Goal: Browse casually

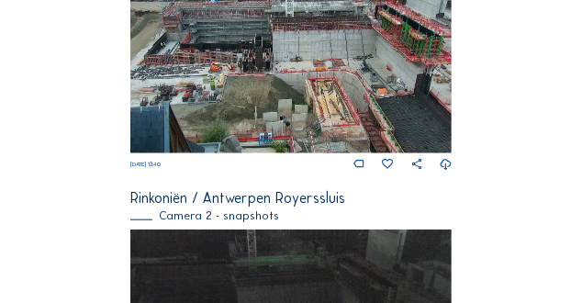
scroll to position [474, 0]
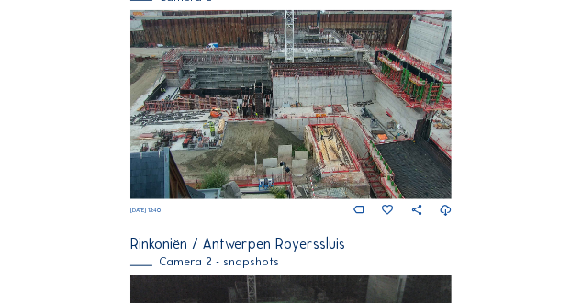
click at [89, 153] on div "Feed Photo Show Map Search Fullscreen Rinkoniën / Antwerpen Royerssluis Camera …" at bounding box center [291, 297] width 437 height 1401
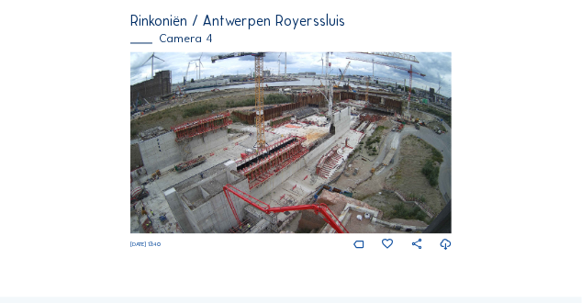
scroll to position [1231, 0]
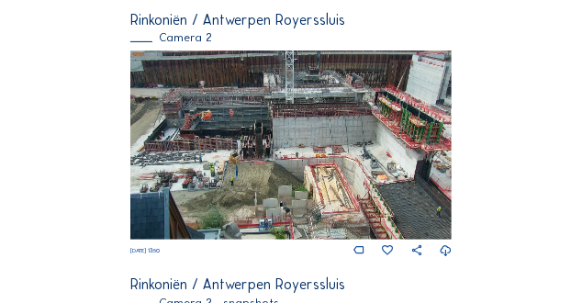
scroll to position [229, 0]
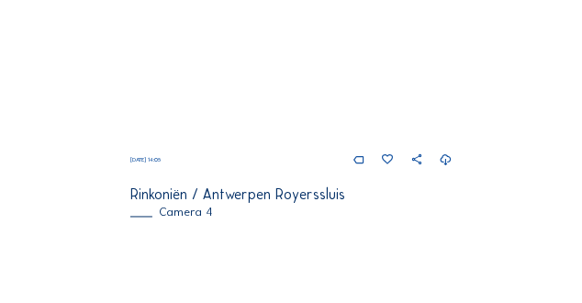
scroll to position [978, 0]
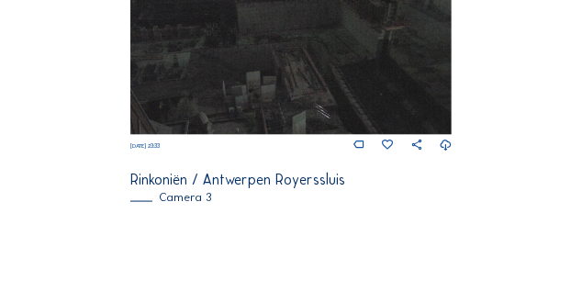
scroll to position [918, 0]
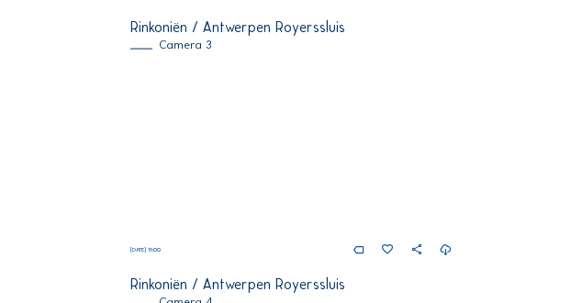
scroll to position [887, 0]
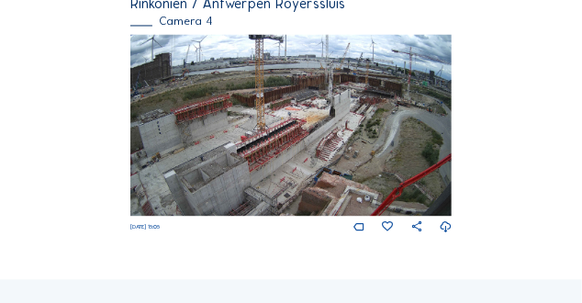
scroll to position [1231, 0]
